Goal: Find specific page/section: Find specific page/section

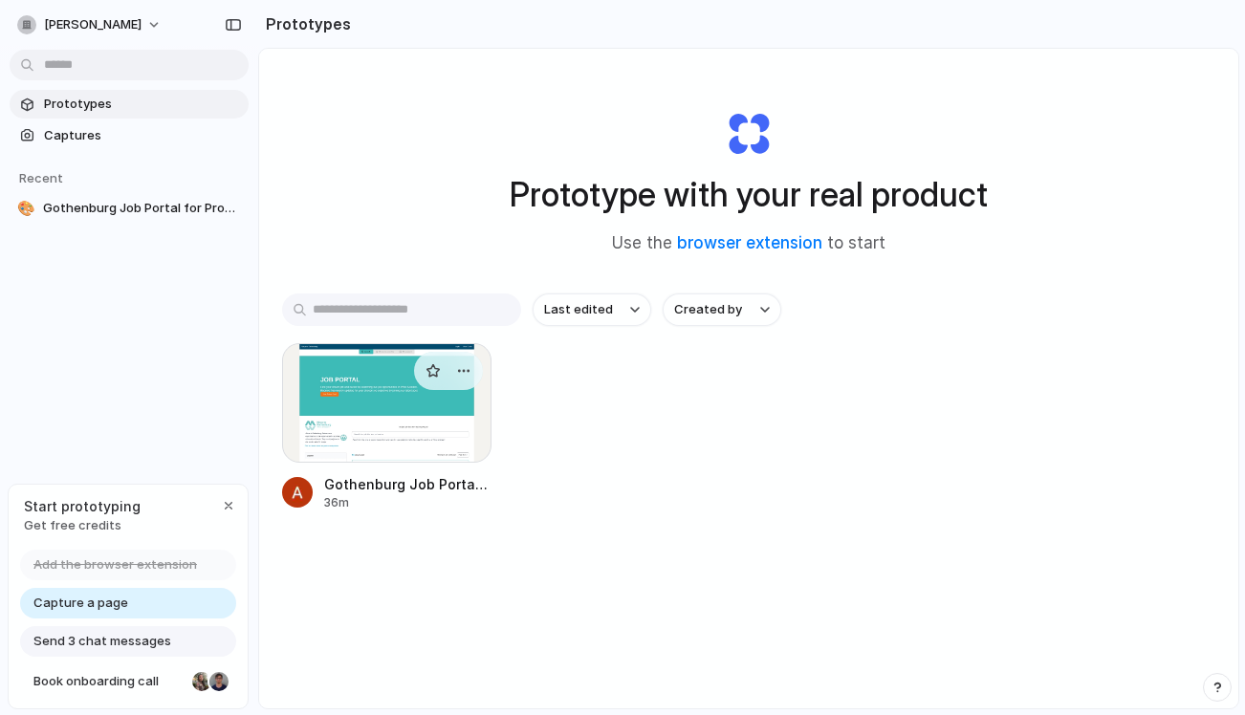
click at [371, 382] on div at bounding box center [386, 403] width 209 height 120
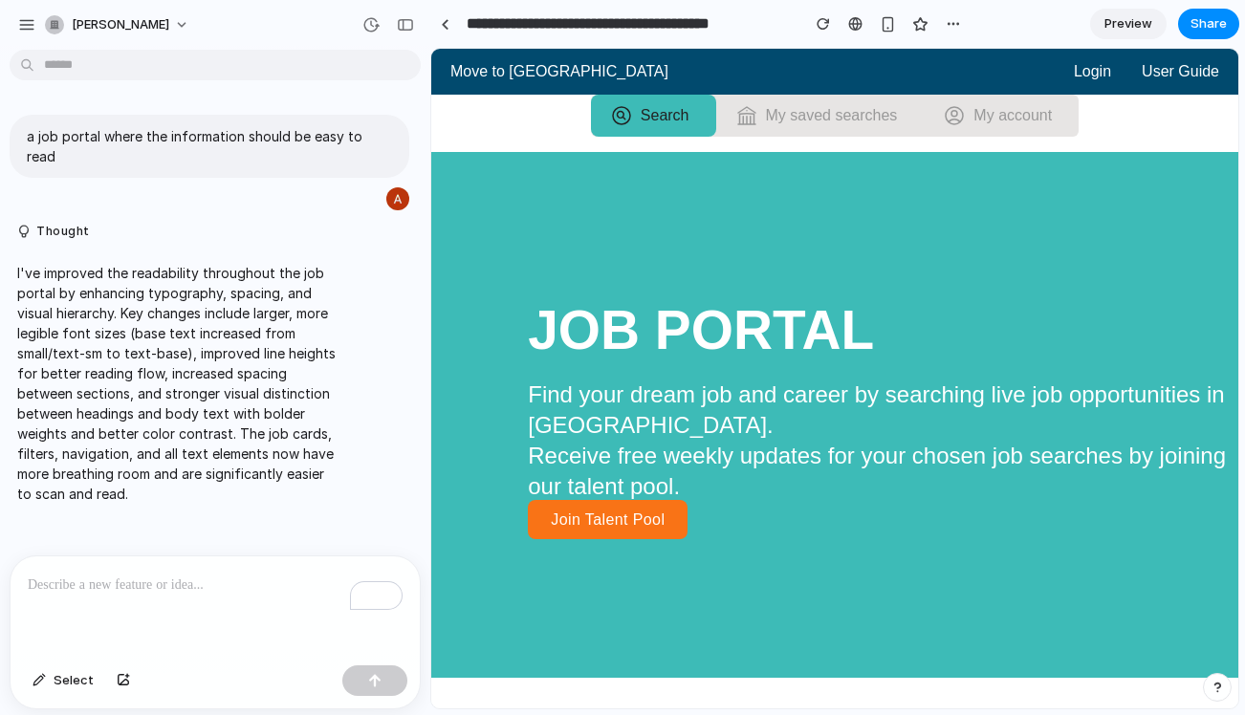
click at [1114, 23] on span "Preview" at bounding box center [1129, 23] width 48 height 19
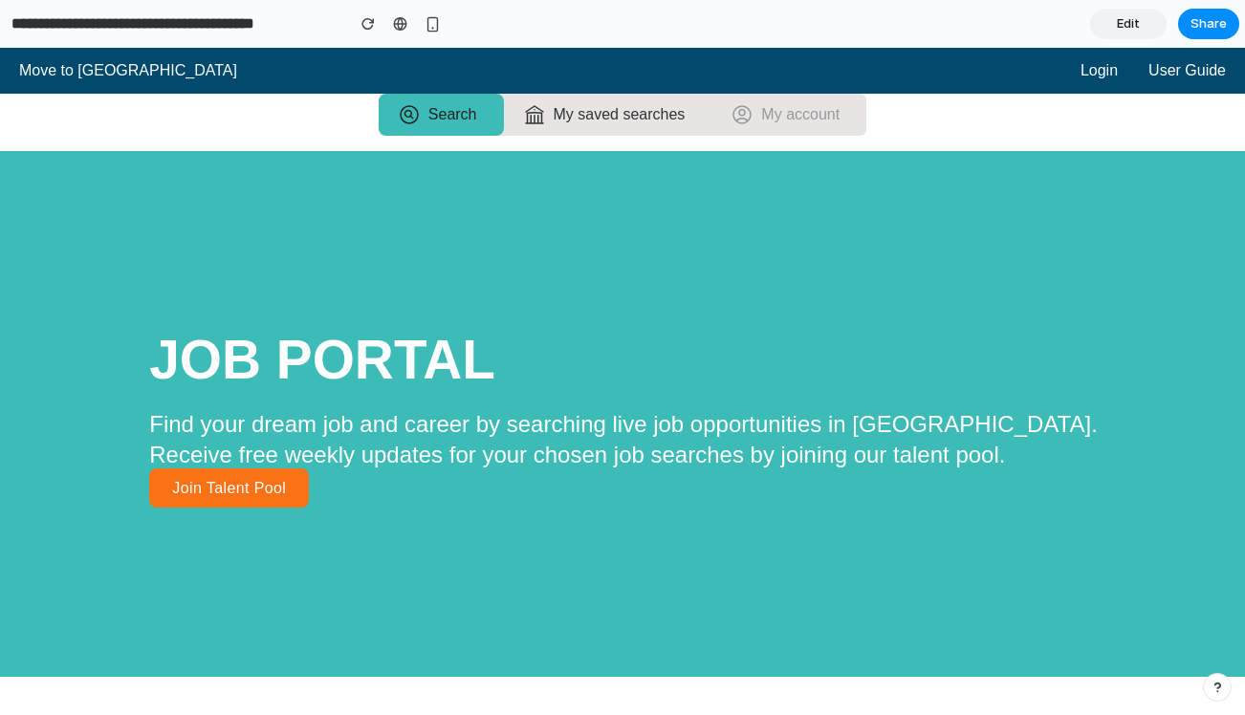
click at [565, 126] on link "My saved searches" at bounding box center [608, 115] width 208 height 42
click at [583, 117] on span "My saved searches" at bounding box center [619, 114] width 147 height 23
click at [776, 99] on link "My account" at bounding box center [789, 115] width 155 height 42
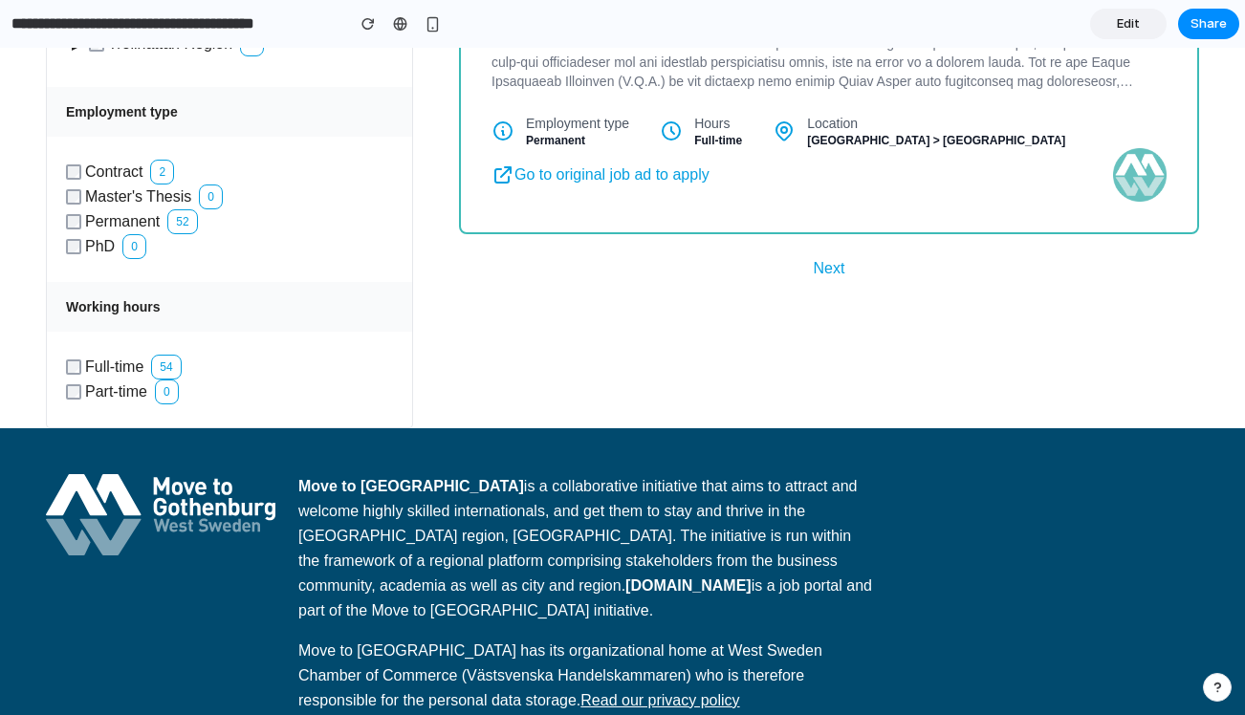
scroll to position [1216, 0]
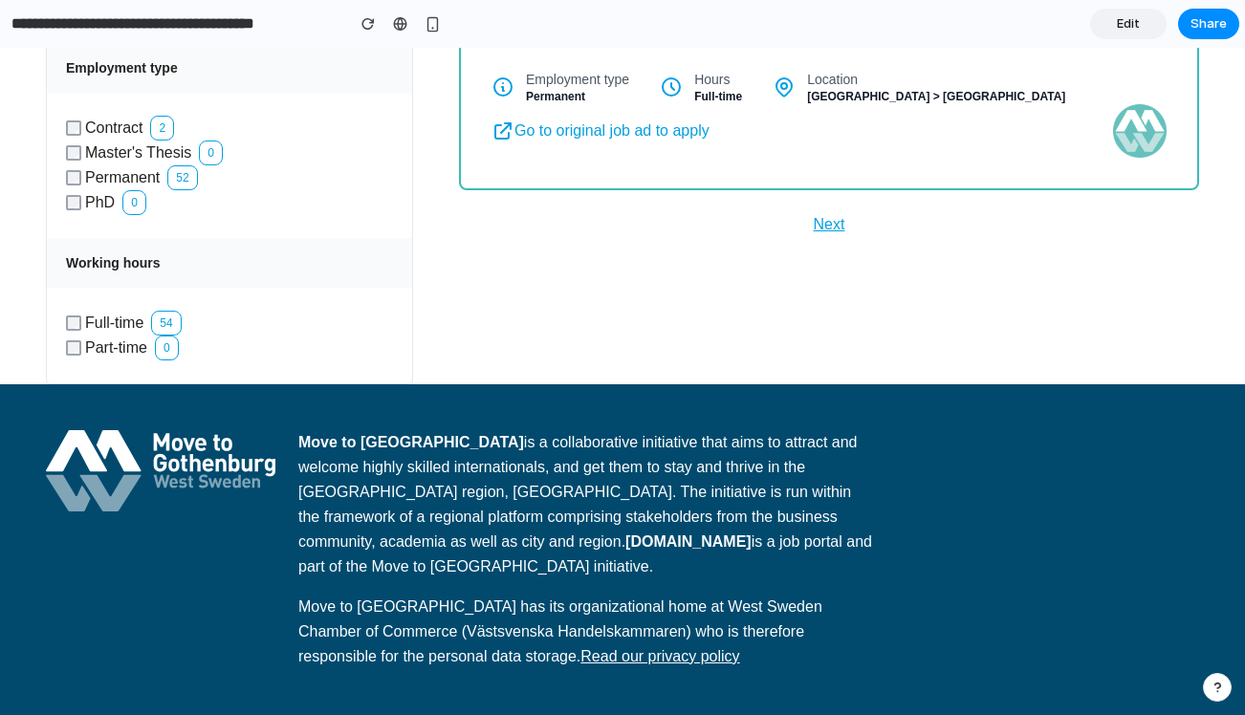
click at [832, 213] on button "Next" at bounding box center [830, 224] width 32 height 23
